Goal: Task Accomplishment & Management: Use online tool/utility

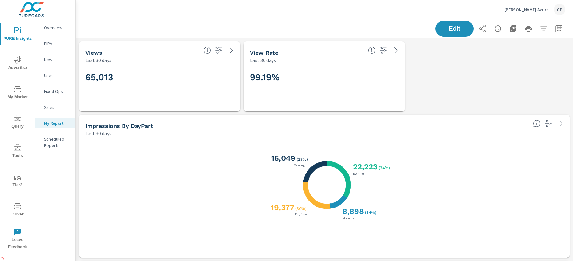
scroll to position [119, 0]
click at [558, 23] on button "button" at bounding box center [559, 28] width 13 height 13
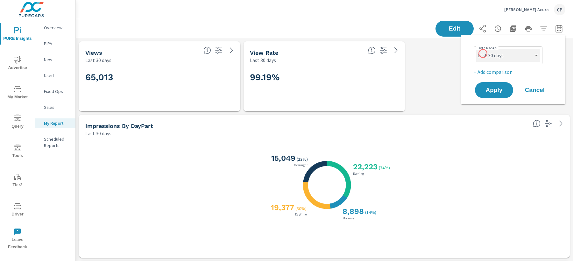
click at [484, 53] on select "Custom [DATE] Last week Last 7 days Last 14 days Last 30 days Last 45 days Last…" at bounding box center [508, 55] width 64 height 13
click at [476, 49] on select "Custom [DATE] Last week Last 7 days Last 14 days Last 30 days Last 45 days Last…" at bounding box center [508, 55] width 64 height 13
select select "Last month"
click at [486, 89] on span "Apply" at bounding box center [494, 90] width 26 height 6
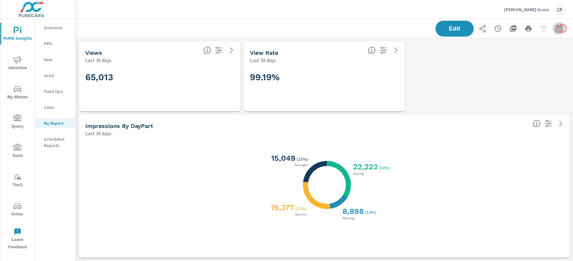
click at [563, 28] on button "button" at bounding box center [559, 28] width 13 height 13
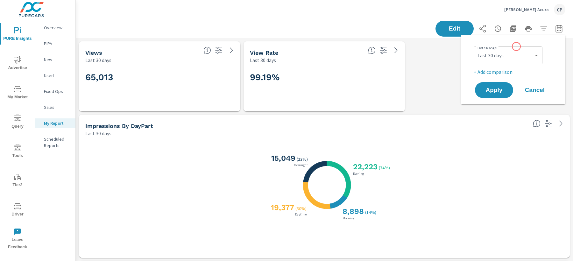
click at [516, 47] on div "Custom [DATE] Last week Last 7 days Last 14 days Last 30 days Last 45 days Last…" at bounding box center [508, 55] width 69 height 18
click at [515, 50] on select "Custom [DATE] Last week Last 7 days Last 14 days Last 30 days Last 45 days Last…" at bounding box center [508, 55] width 64 height 13
click at [476, 49] on select "Custom [DATE] Last week Last 7 days Last 14 days Last 30 days Last 45 days Last…" at bounding box center [508, 55] width 64 height 13
select select "Last month"
click at [496, 69] on p "+ Add comparison" at bounding box center [514, 72] width 81 height 8
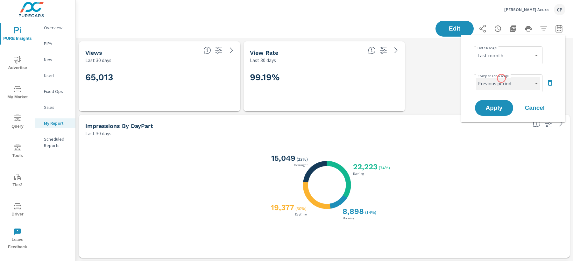
click at [502, 79] on select "Custom Previous period Previous month Previous year" at bounding box center [508, 83] width 64 height 13
click at [476, 77] on select "Custom Previous period Previous month Previous year" at bounding box center [508, 83] width 64 height 13
select select "Previous month"
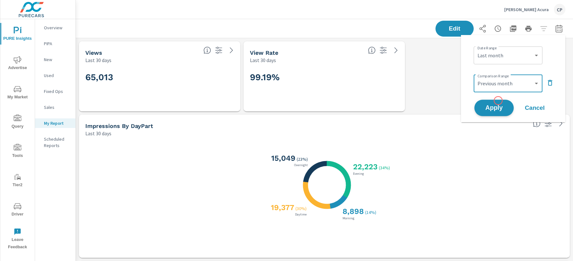
click at [498, 101] on button "Apply" at bounding box center [493, 108] width 39 height 17
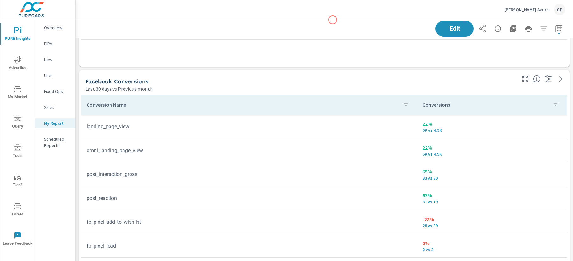
scroll to position [1229, 0]
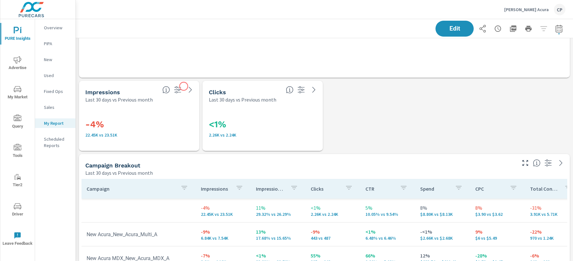
scroll to position [1765, 0]
